Goal: Register for event/course

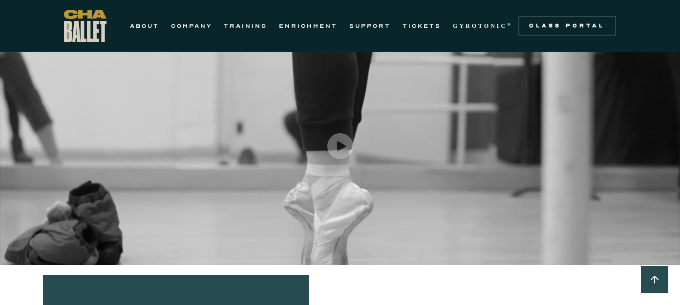
scroll to position [30, 0]
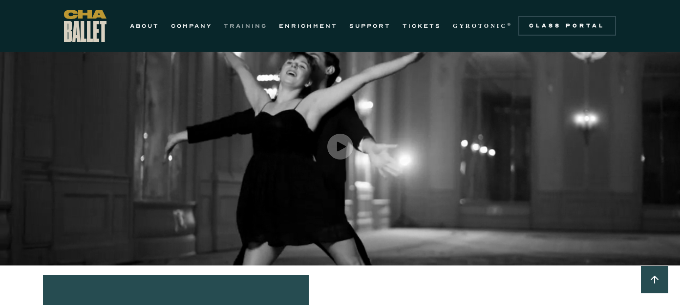
click at [237, 26] on link "TRAINING" at bounding box center [245, 26] width 43 height 12
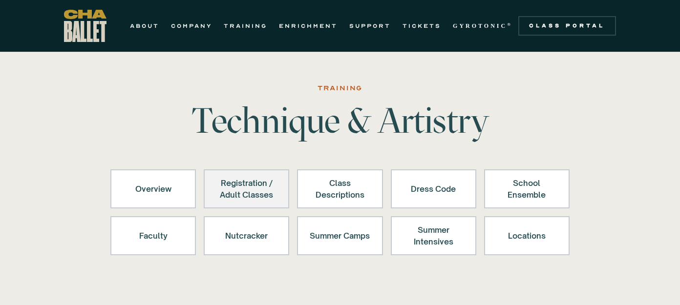
click at [247, 192] on div "Registration / Adult Classes" at bounding box center [246, 188] width 60 height 23
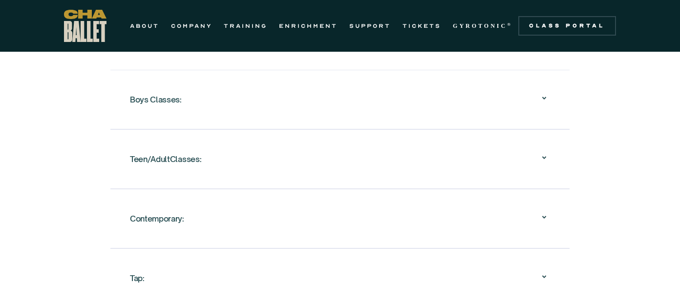
scroll to position [1207, 0]
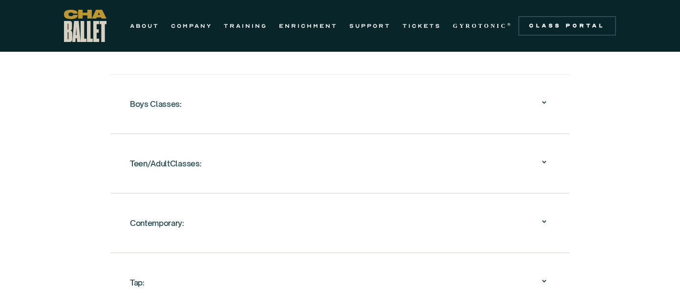
click at [544, 163] on icon at bounding box center [545, 162] width 12 height 12
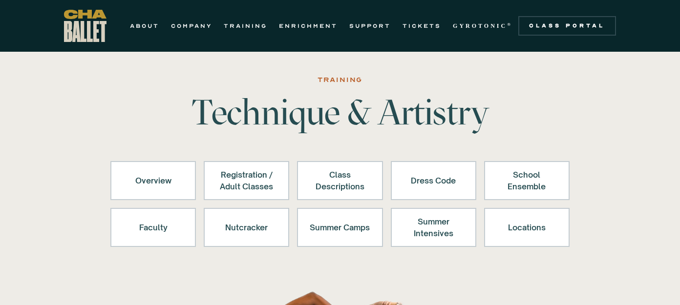
scroll to position [0, 0]
